Goal: Task Accomplishment & Management: Use online tool/utility

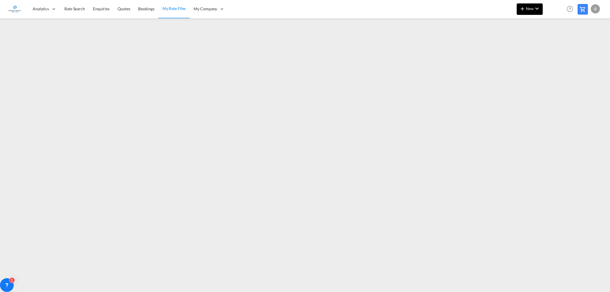
click at [536, 8] on md-icon "icon-chevron-down" at bounding box center [537, 8] width 7 height 7
click at [557, 40] on span "Ratesheet" at bounding box center [554, 42] width 6 height 11
click at [538, 9] on md-icon "icon-chevron-down" at bounding box center [537, 8] width 7 height 7
click at [553, 43] on span "Ratesheet" at bounding box center [554, 42] width 6 height 11
